Goal: Task Accomplishment & Management: Manage account settings

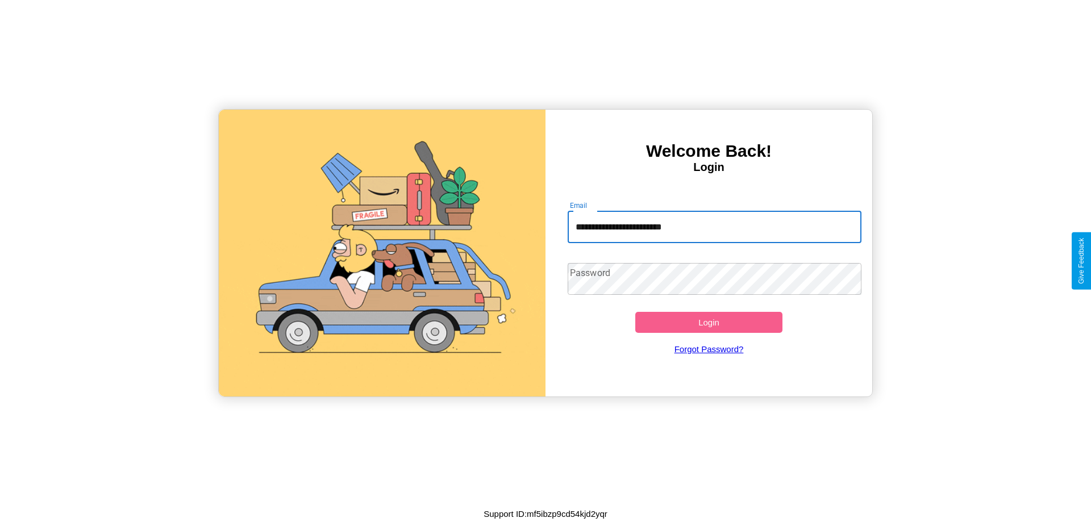
type input "**********"
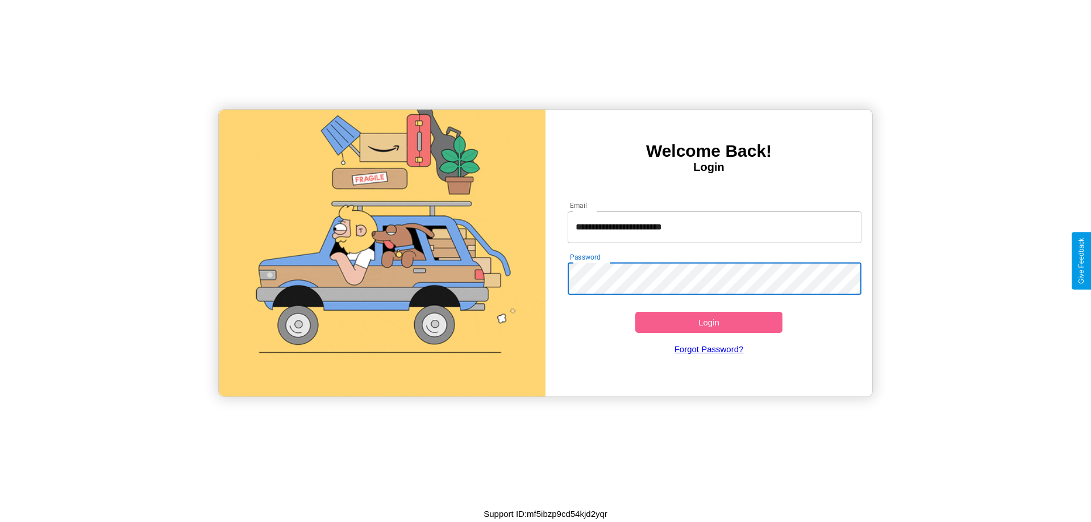
click at [708, 322] on button "Login" at bounding box center [708, 322] width 147 height 21
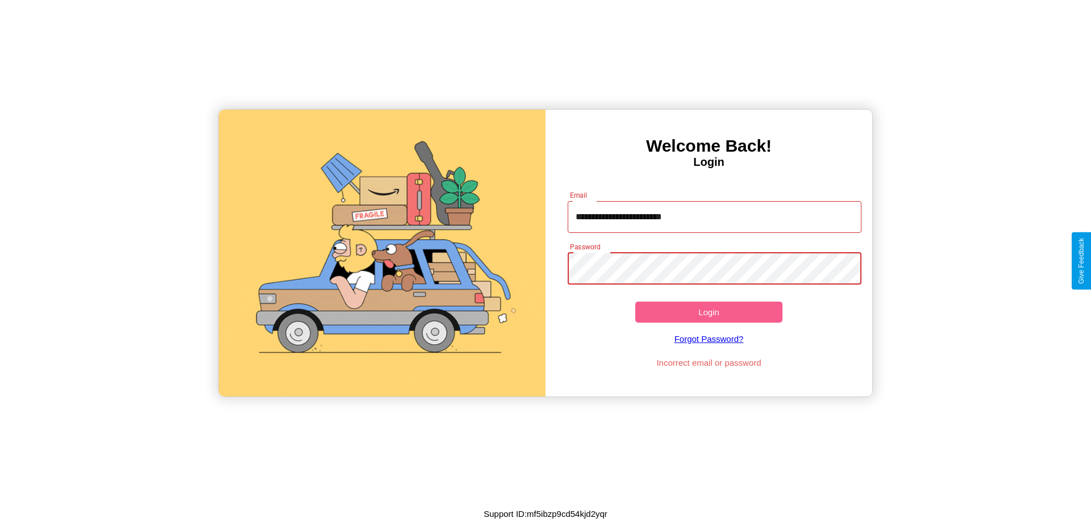
click at [708, 312] on button "Login" at bounding box center [708, 312] width 147 height 21
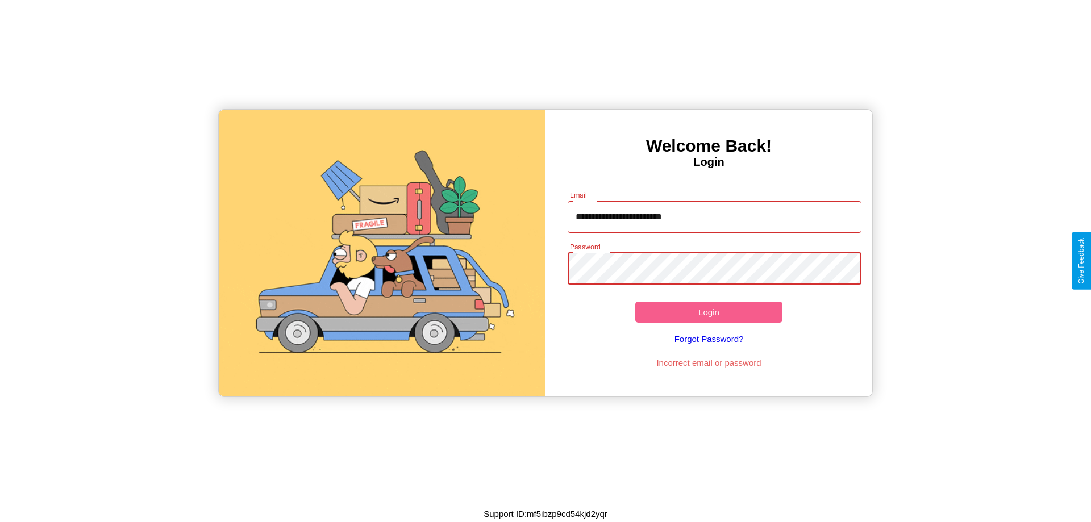
click at [708, 312] on button "Login" at bounding box center [708, 312] width 147 height 21
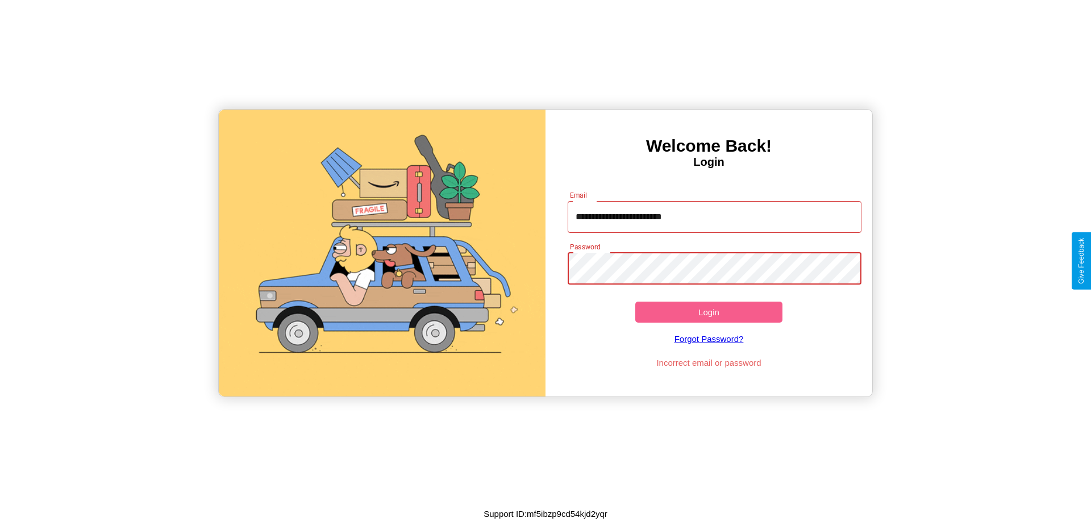
click at [708, 312] on button "Login" at bounding box center [708, 312] width 147 height 21
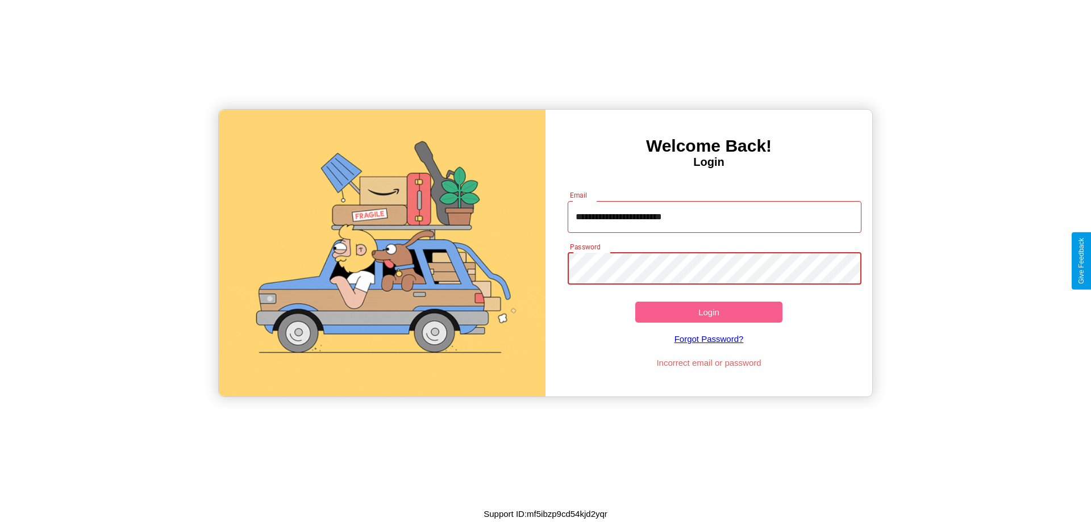
click at [708, 312] on button "Login" at bounding box center [708, 312] width 147 height 21
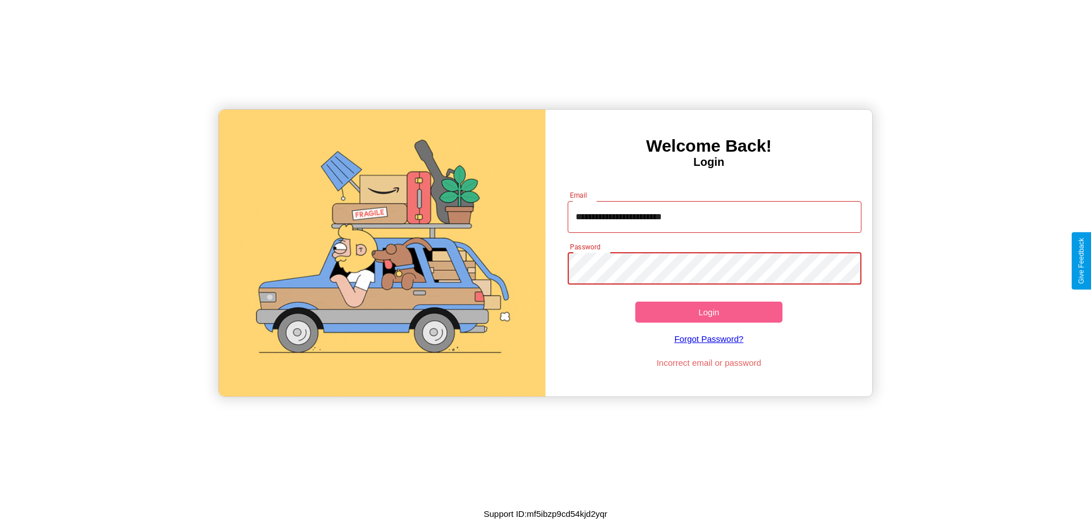
click at [708, 312] on button "Login" at bounding box center [708, 312] width 147 height 21
